Goal: Information Seeking & Learning: Learn about a topic

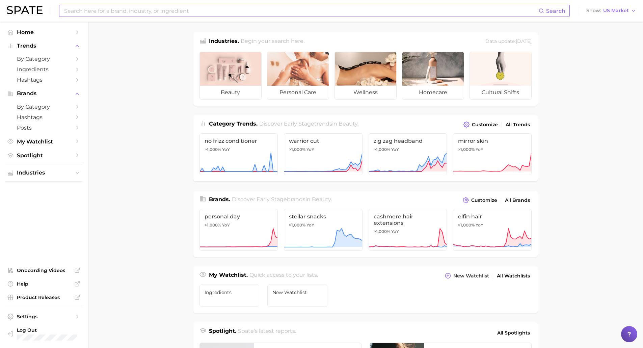
click at [141, 7] on input at bounding box center [300, 10] width 475 height 11
type input "h"
type input "t"
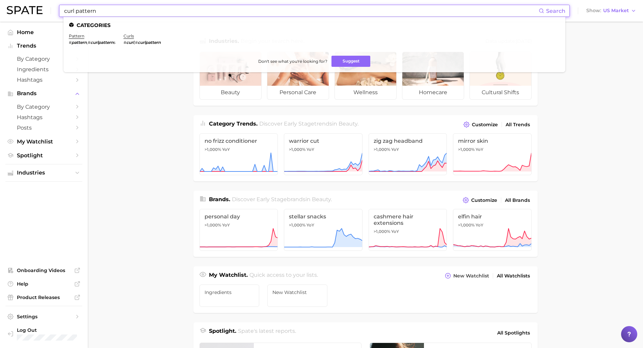
drag, startPoint x: 108, startPoint y: 12, endPoint x: 39, endPoint y: 25, distance: 70.0
click at [39, 25] on div "curl pattern Search Categories pattern # pattern , # curlpattern s curls # curl…" at bounding box center [321, 285] width 643 height 527
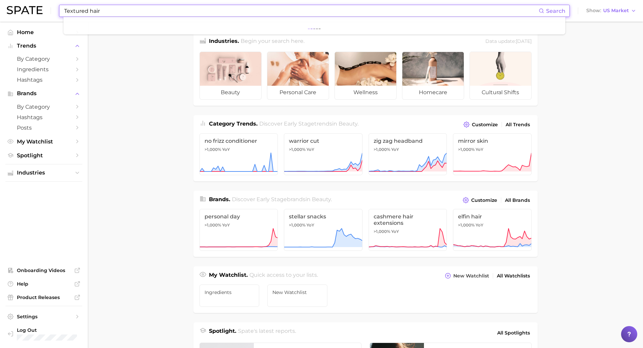
type input "Textured hair"
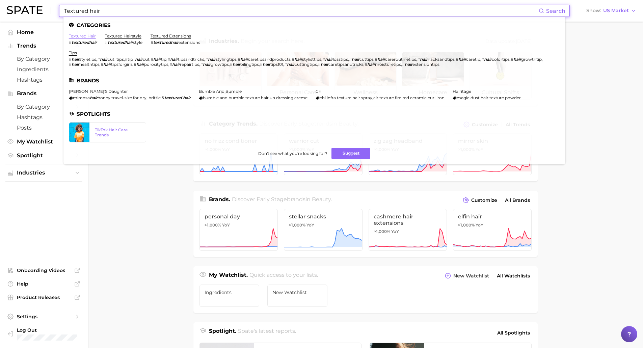
click at [79, 36] on link "textured hair" at bounding box center [82, 35] width 27 height 5
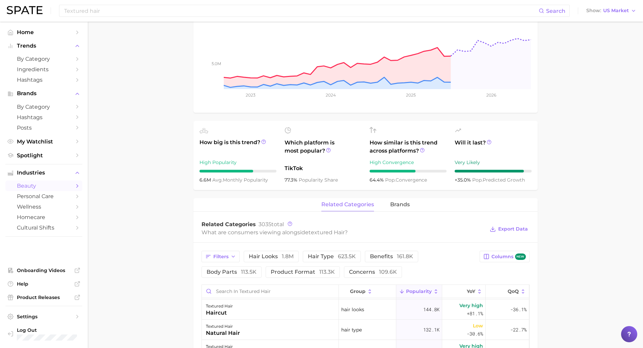
scroll to position [137, 0]
click at [345, 255] on span "623.5k" at bounding box center [347, 256] width 18 height 6
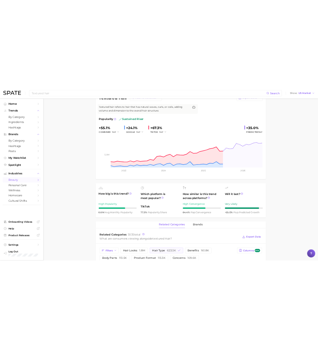
scroll to position [0, 0]
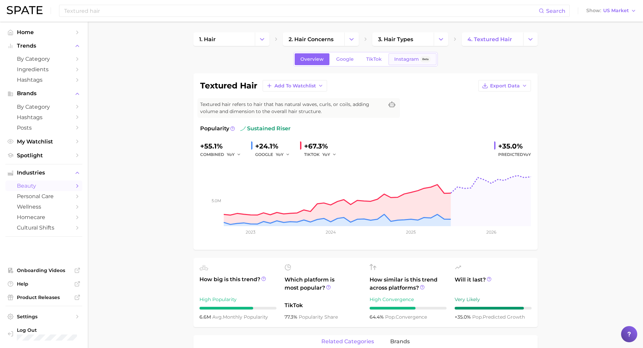
click at [410, 58] on span "Instagram" at bounding box center [406, 59] width 25 height 6
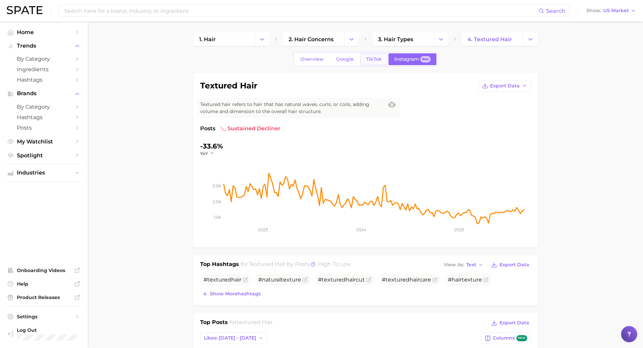
click at [382, 59] on link "TikTok" at bounding box center [373, 59] width 27 height 12
click at [352, 61] on span "Google" at bounding box center [345, 59] width 18 height 6
type input "Textured hair"
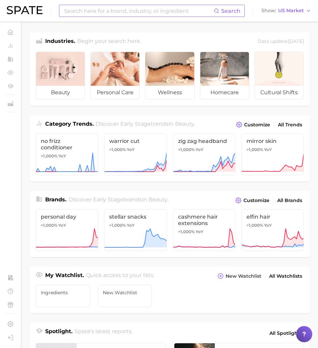
click at [89, 8] on input at bounding box center [138, 10] width 151 height 11
type input "t"
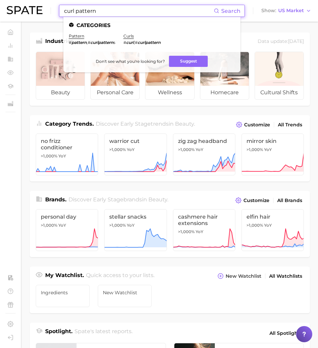
click at [89, 8] on input "curl pattern" at bounding box center [138, 10] width 151 height 11
click at [103, 12] on input "curl pattern" at bounding box center [138, 10] width 151 height 11
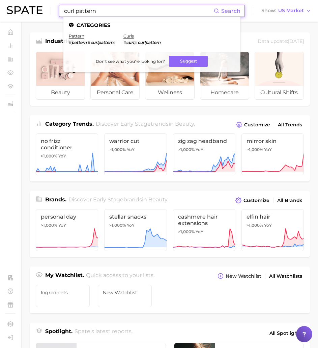
click at [103, 12] on input "curl pattern" at bounding box center [138, 10] width 151 height 11
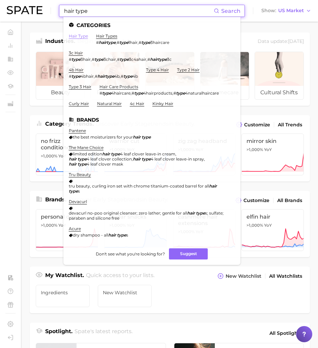
type input "hair type"
click at [82, 35] on link "hair type" at bounding box center [78, 35] width 19 height 5
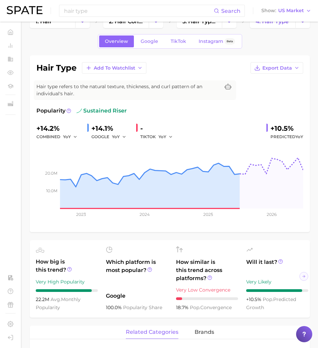
scroll to position [18, 0]
click at [151, 41] on span "Google" at bounding box center [150, 41] width 18 height 6
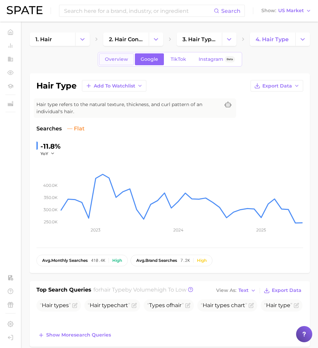
click at [116, 61] on span "Overview" at bounding box center [116, 59] width 23 height 6
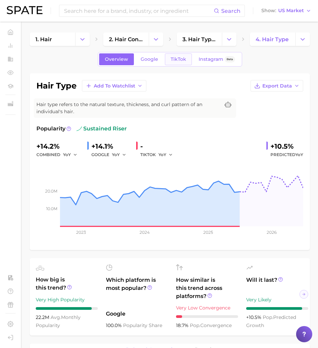
click at [172, 60] on span "TikTok" at bounding box center [179, 59] width 16 height 6
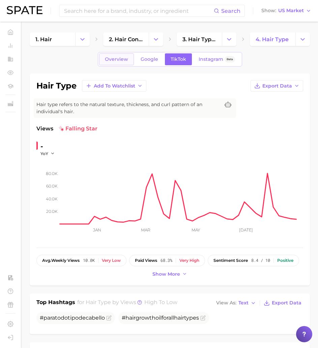
click at [115, 63] on link "Overview" at bounding box center [116, 59] width 35 height 12
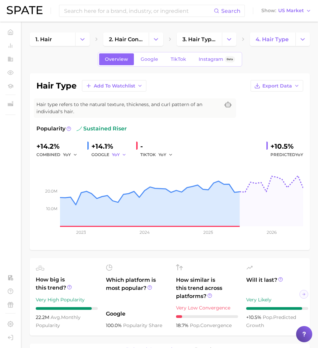
click at [124, 154] on icon "button" at bounding box center [124, 154] width 5 height 5
click at [102, 155] on div "GOOGLE YoY YoY QoQ MoM" at bounding box center [110, 155] width 39 height 8
click at [142, 63] on link "Google" at bounding box center [149, 59] width 29 height 12
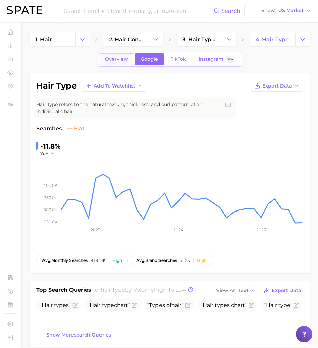
click at [120, 62] on span "Overview" at bounding box center [116, 59] width 23 height 6
